Goal: Information Seeking & Learning: Learn about a topic

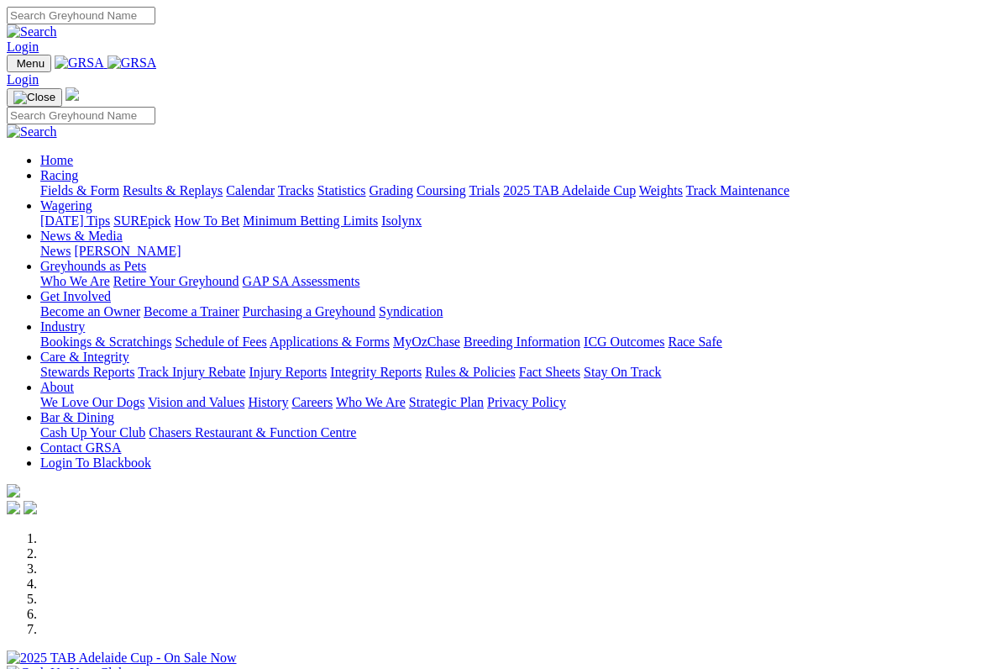
scroll to position [633, 0]
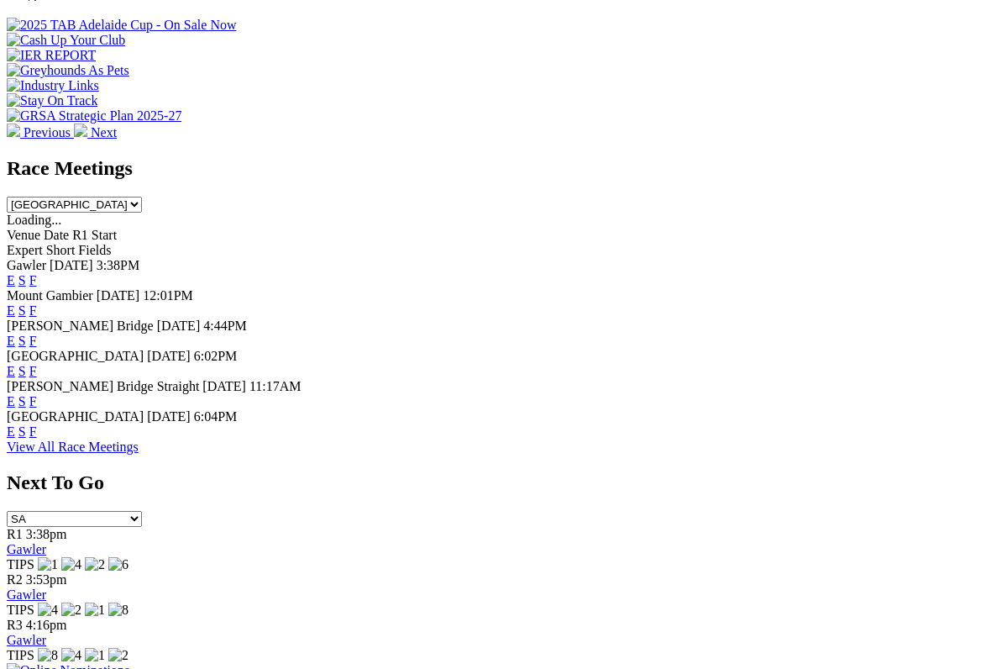
click at [37, 424] on link "F" at bounding box center [33, 431] width 8 height 14
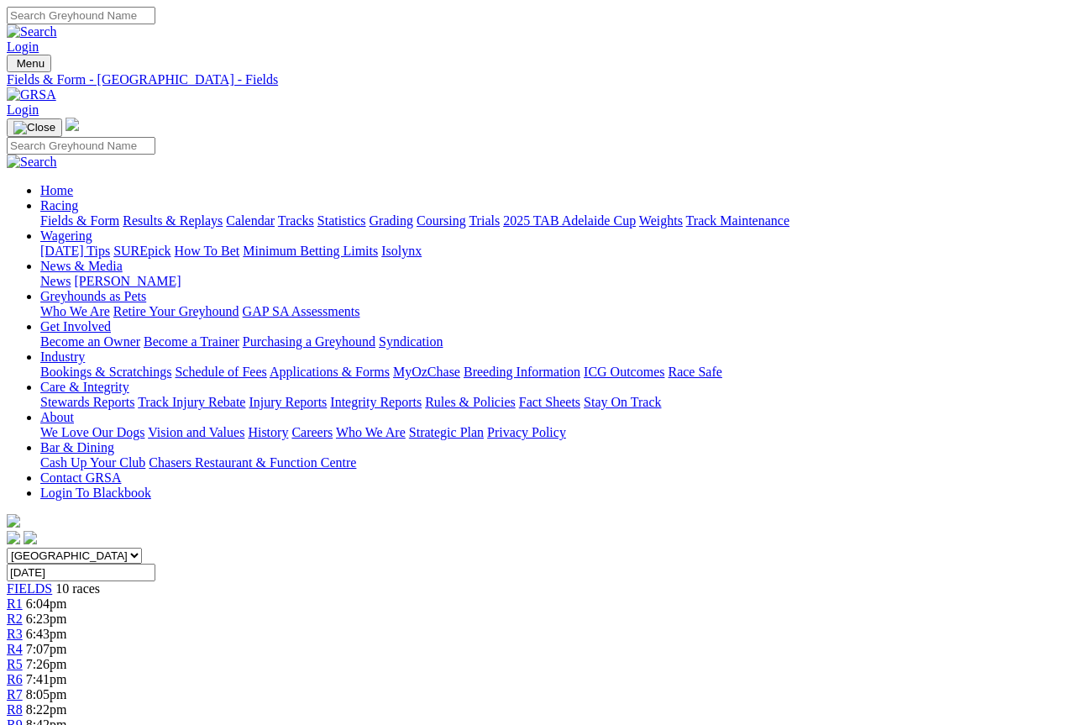
click at [413, 213] on link "Grading" at bounding box center [392, 220] width 44 height 14
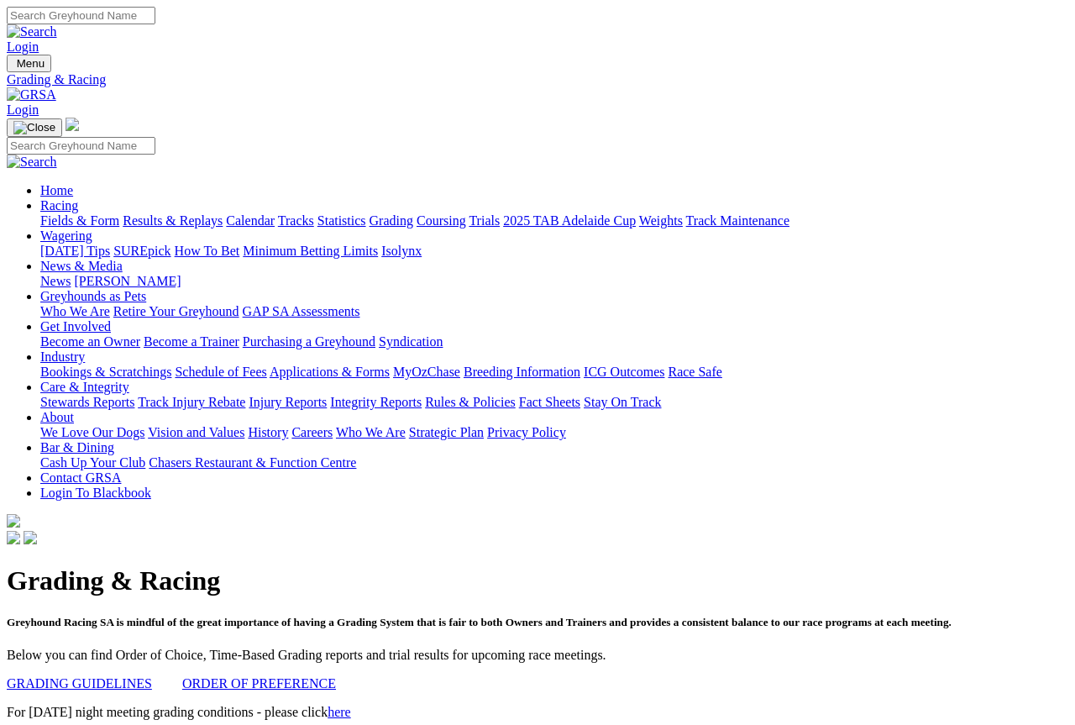
click at [64, 213] on link "Fields & Form" at bounding box center [79, 220] width 79 height 14
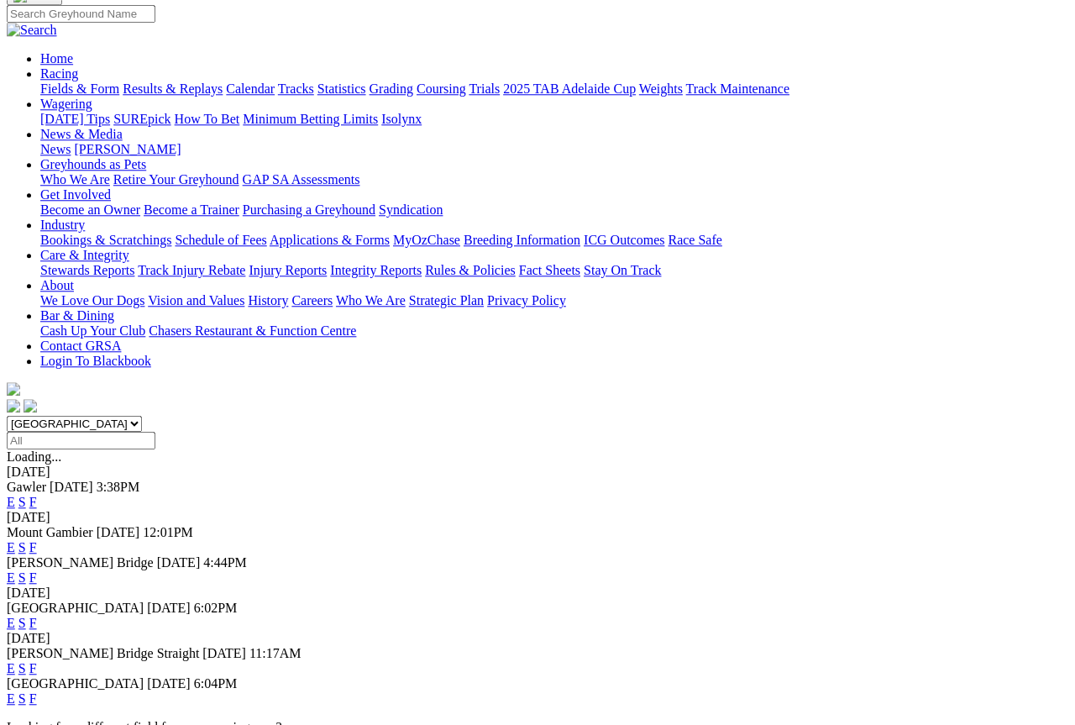
scroll to position [132, 0]
click at [37, 691] on link "F" at bounding box center [33, 698] width 8 height 14
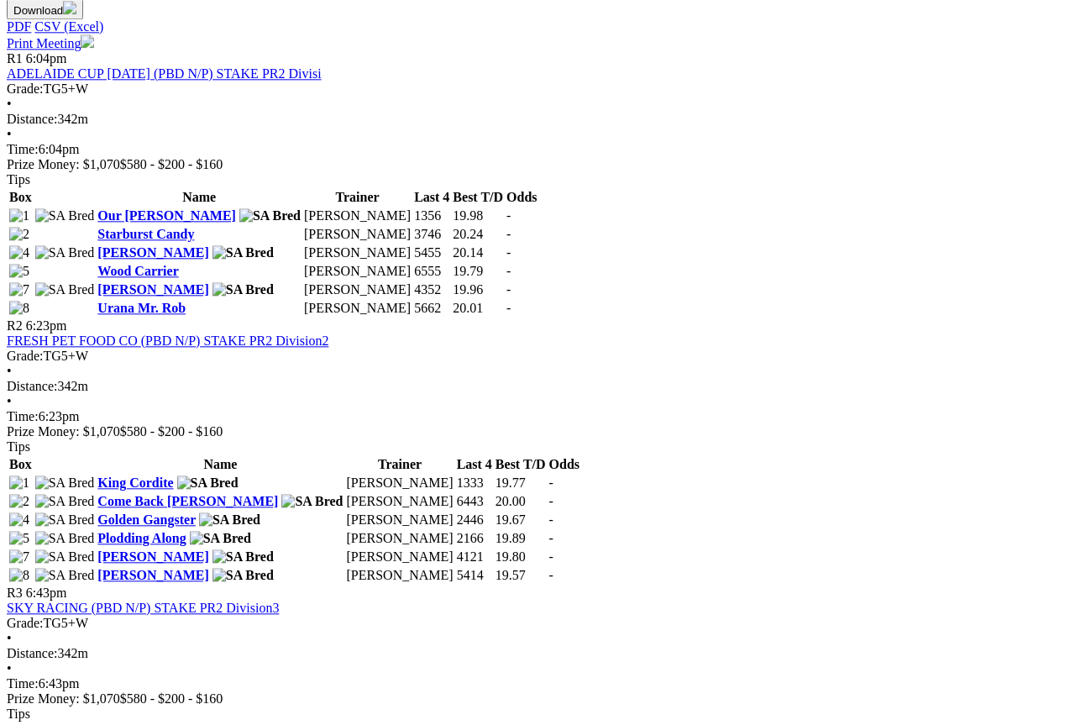
scroll to position [807, 0]
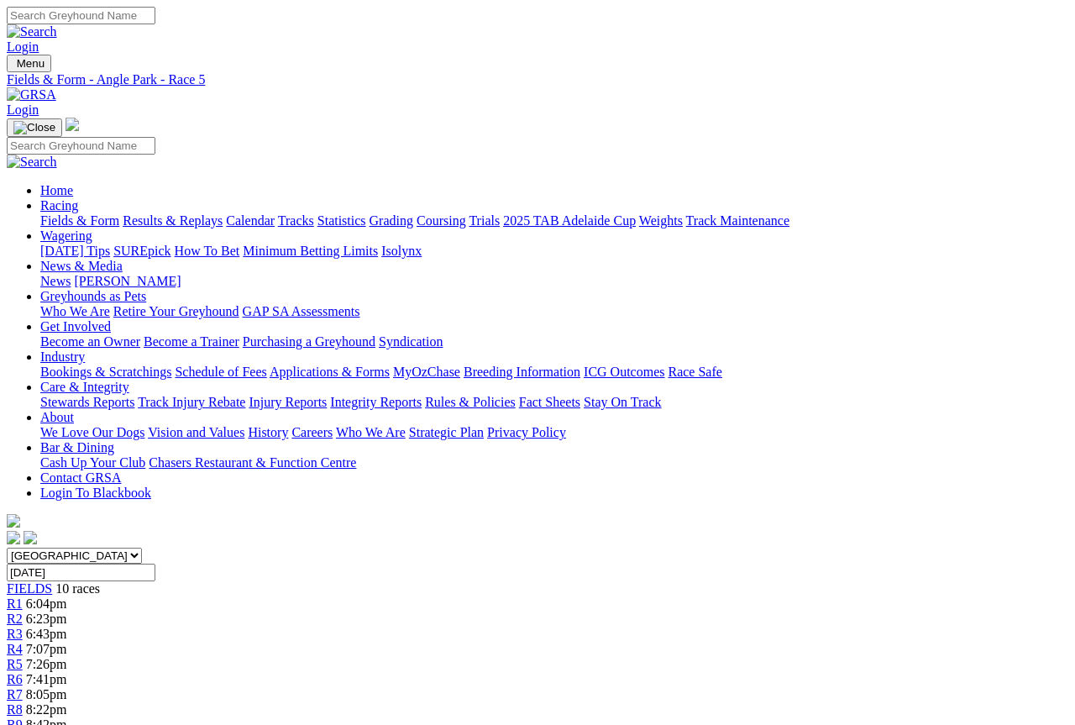
click at [413, 213] on link "Grading" at bounding box center [392, 220] width 44 height 14
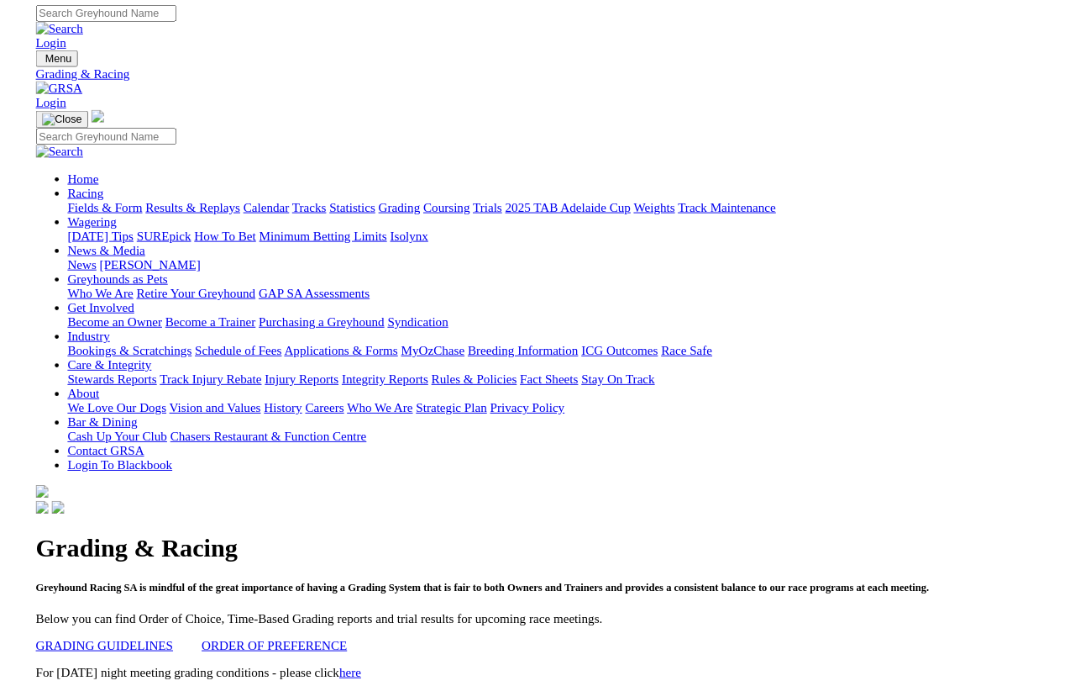
scroll to position [2, 0]
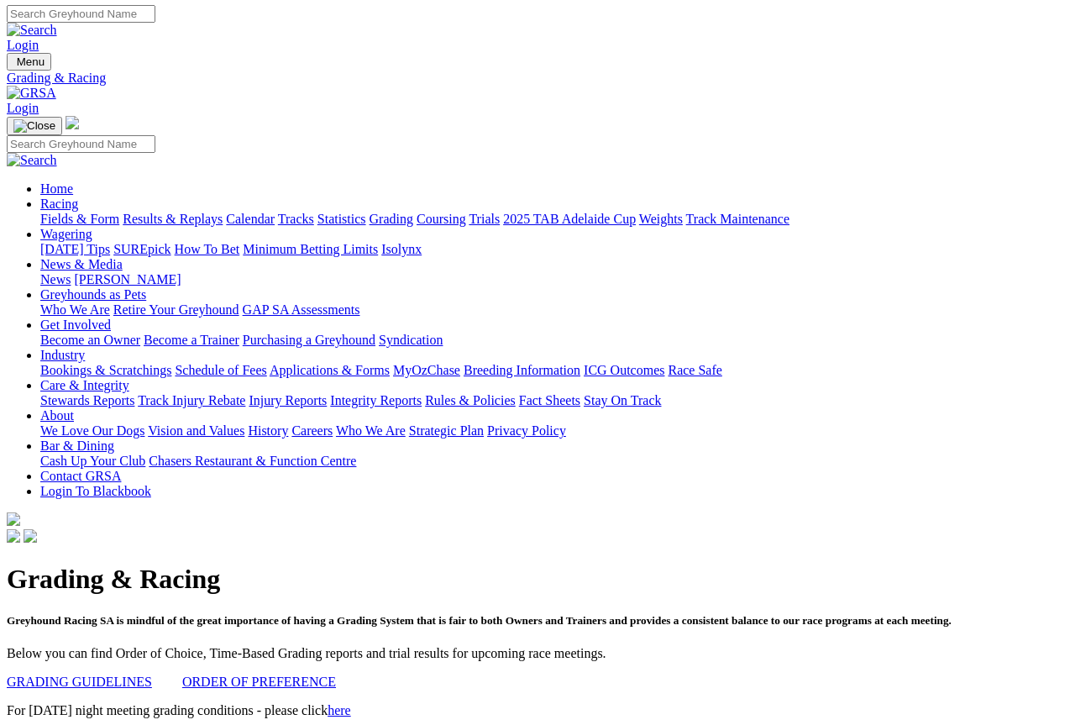
click at [351, 668] on link "here" at bounding box center [340, 710] width 24 height 14
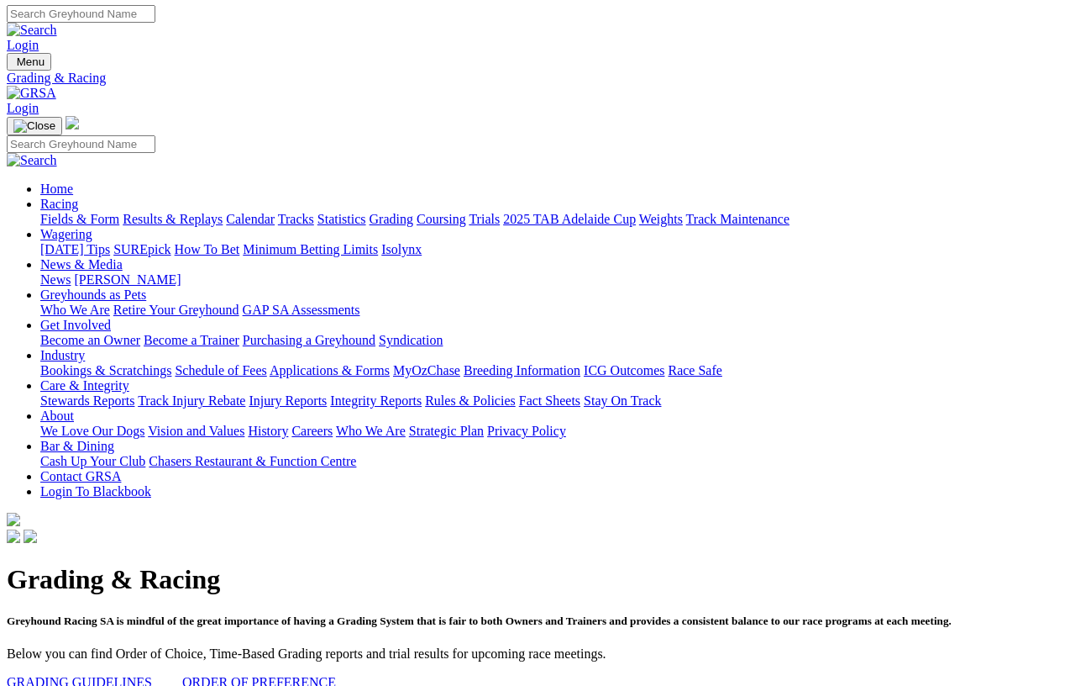
scroll to position [41, 0]
